Goal: Task Accomplishment & Management: Use online tool/utility

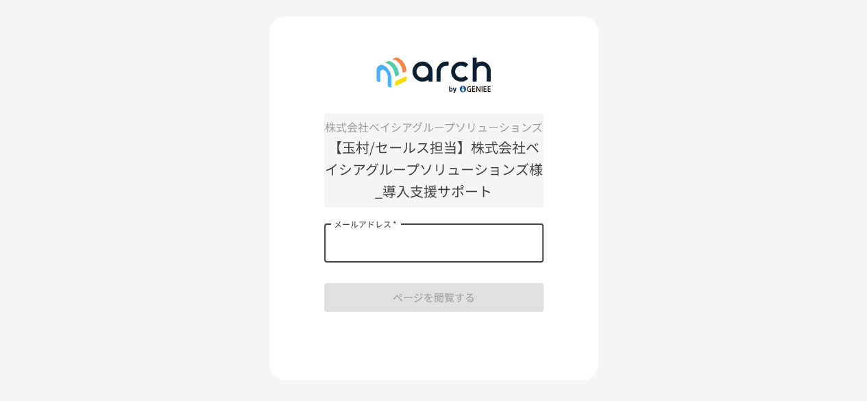
click at [378, 241] on input "メールアドレス   *" at bounding box center [433, 243] width 219 height 38
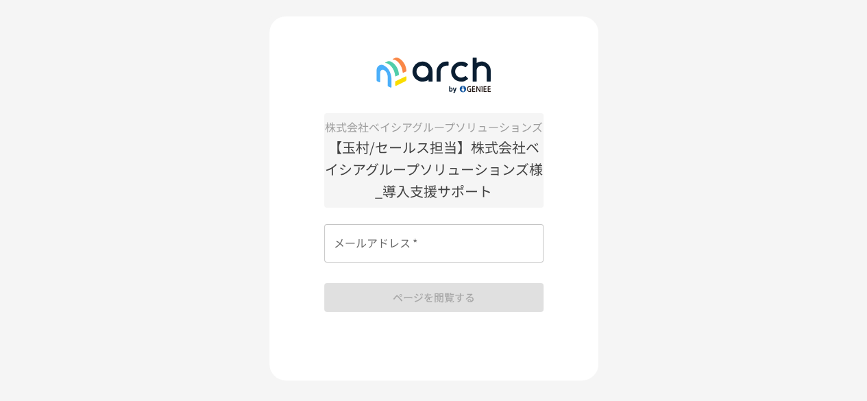
click at [219, 251] on div "株式会社ベイシアグループソリューションズ 【[PERSON_NAME]/セールス担当】株式会社ベイシアグループソリューションズ様_導入支援サポート メールアド…" at bounding box center [433, 216] width 867 height 432
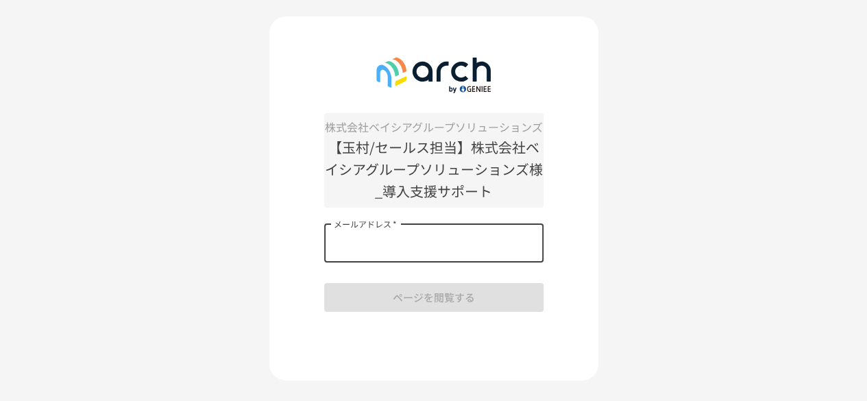
click at [337, 250] on input "メールアドレス   *" at bounding box center [433, 243] width 219 height 38
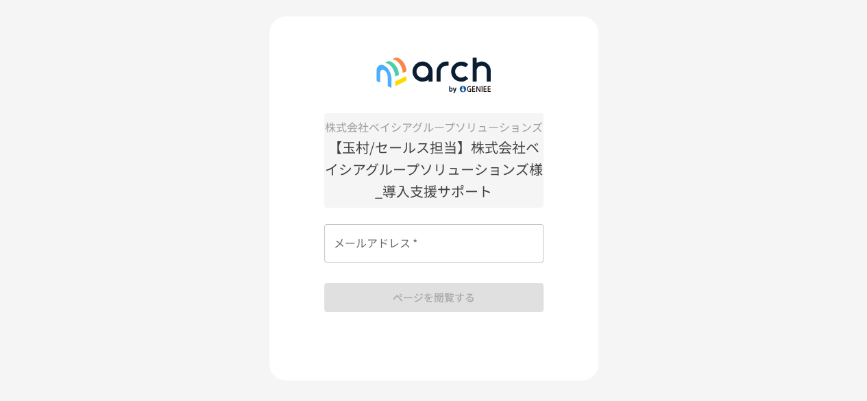
click at [462, 246] on input "メールアドレス   *" at bounding box center [433, 243] width 219 height 38
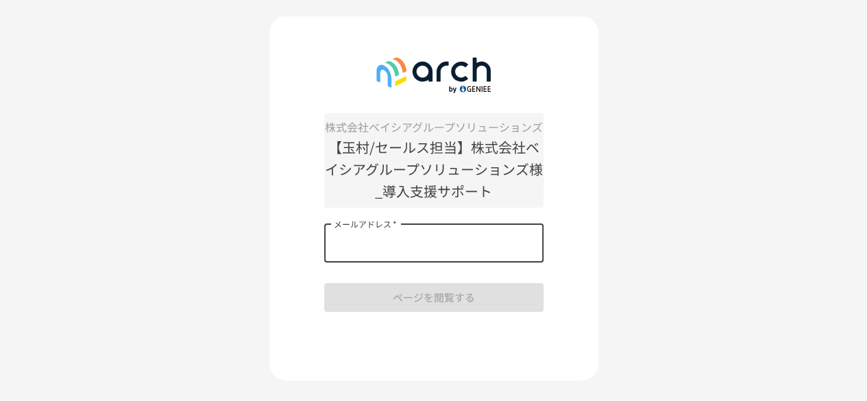
click at [633, 86] on div "株式会社ベイシアグループソリューションズ 【[PERSON_NAME]/セールス担当】株式会社ベイシアグループソリューションズ様_導入支援サポート メールアド…" at bounding box center [433, 216] width 867 height 432
click at [476, 259] on input "メールアドレス   *" at bounding box center [433, 243] width 219 height 38
type input "**********"
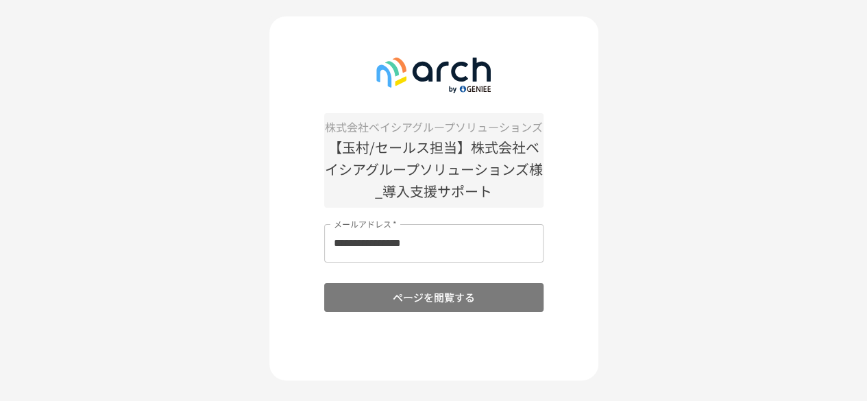
click at [437, 304] on button "ページを閲覧する" at bounding box center [433, 297] width 219 height 29
